Goal: Find contact information: Find contact information

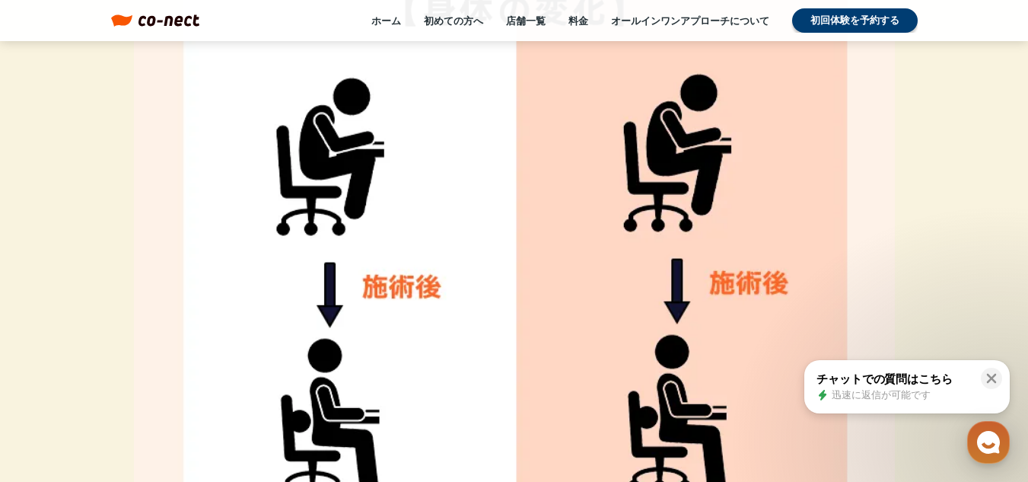
scroll to position [10088, 0]
